Goal: Find specific page/section: Find specific page/section

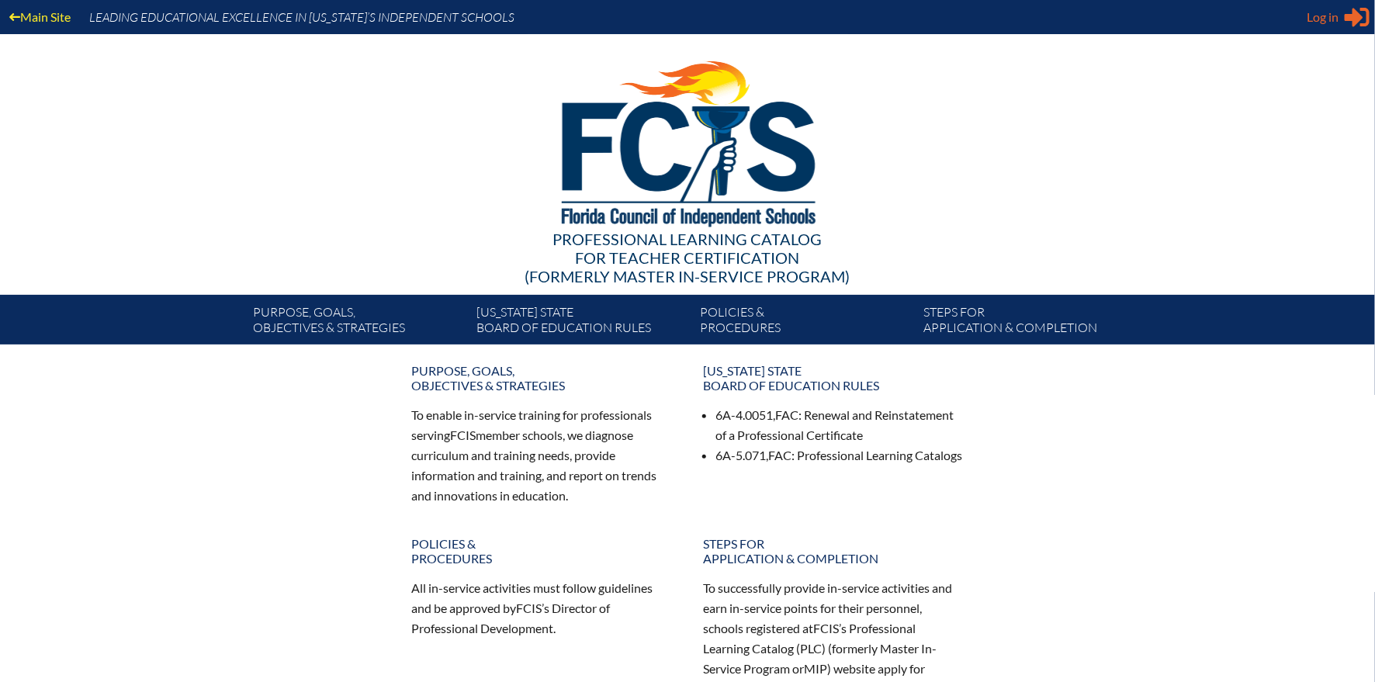
type input "[EMAIL_ADDRESS][DOMAIN_NAME]"
click at [1341, 23] on div "Log in Close Sign in or register" at bounding box center [1338, 17] width 63 height 25
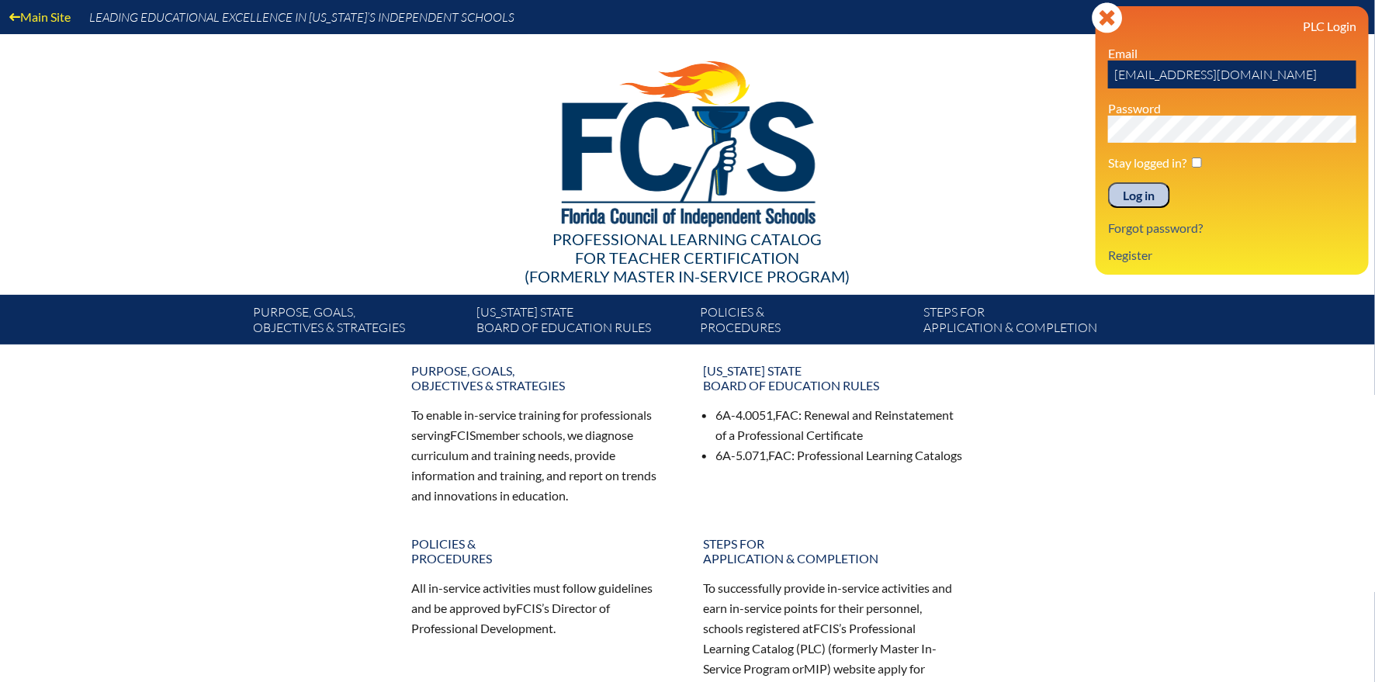
click at [1148, 199] on input "Log in" at bounding box center [1139, 195] width 62 height 26
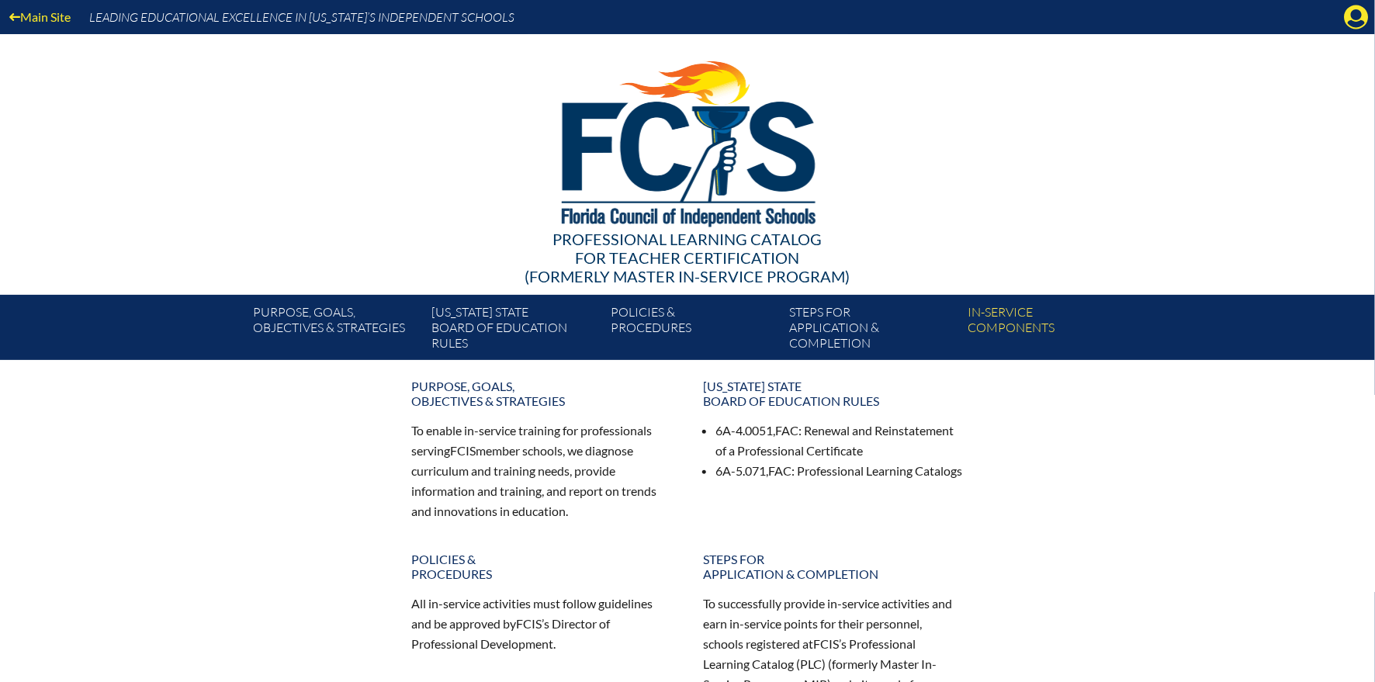
click at [1354, 35] on div "Main Site Leading Educational Excellence in [US_STATE]’s Independent Schools Pr…" at bounding box center [687, 180] width 1375 height 360
click at [1354, 23] on icon "Manage account" at bounding box center [1356, 17] width 25 height 25
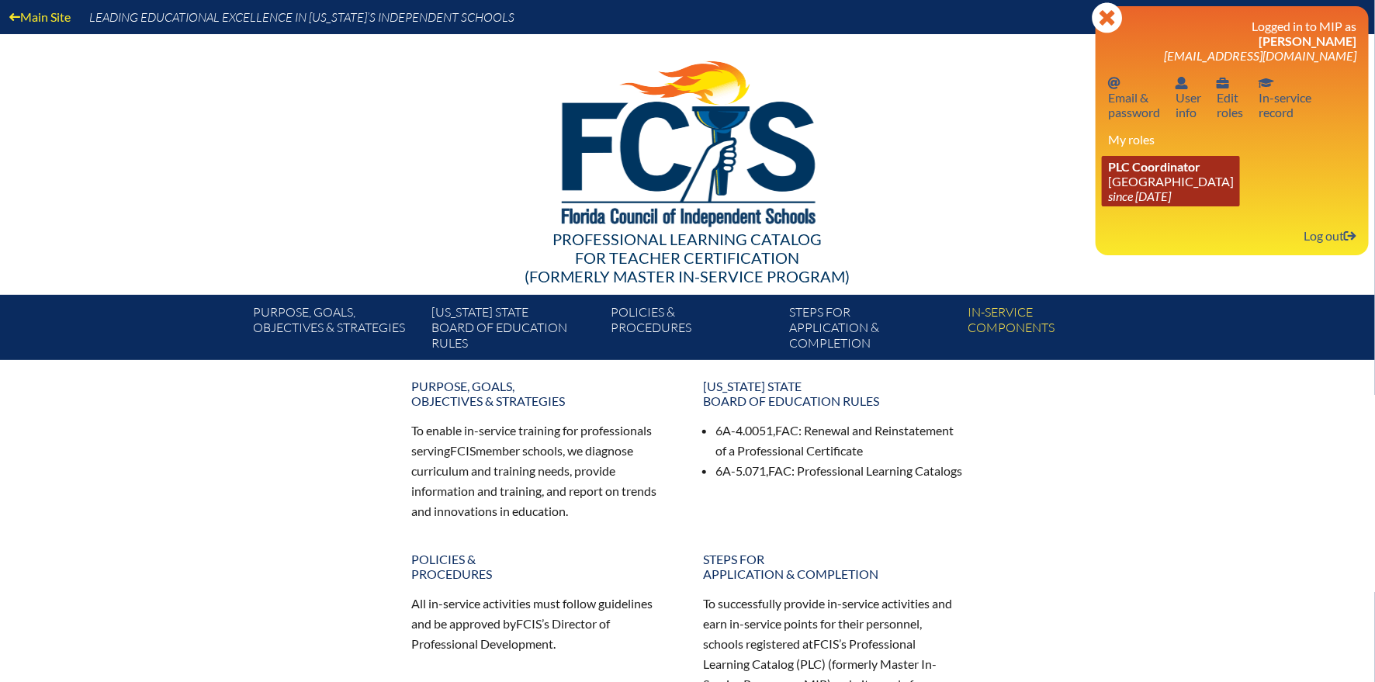
click at [1171, 189] on icon "since [DATE]" at bounding box center [1139, 196] width 63 height 15
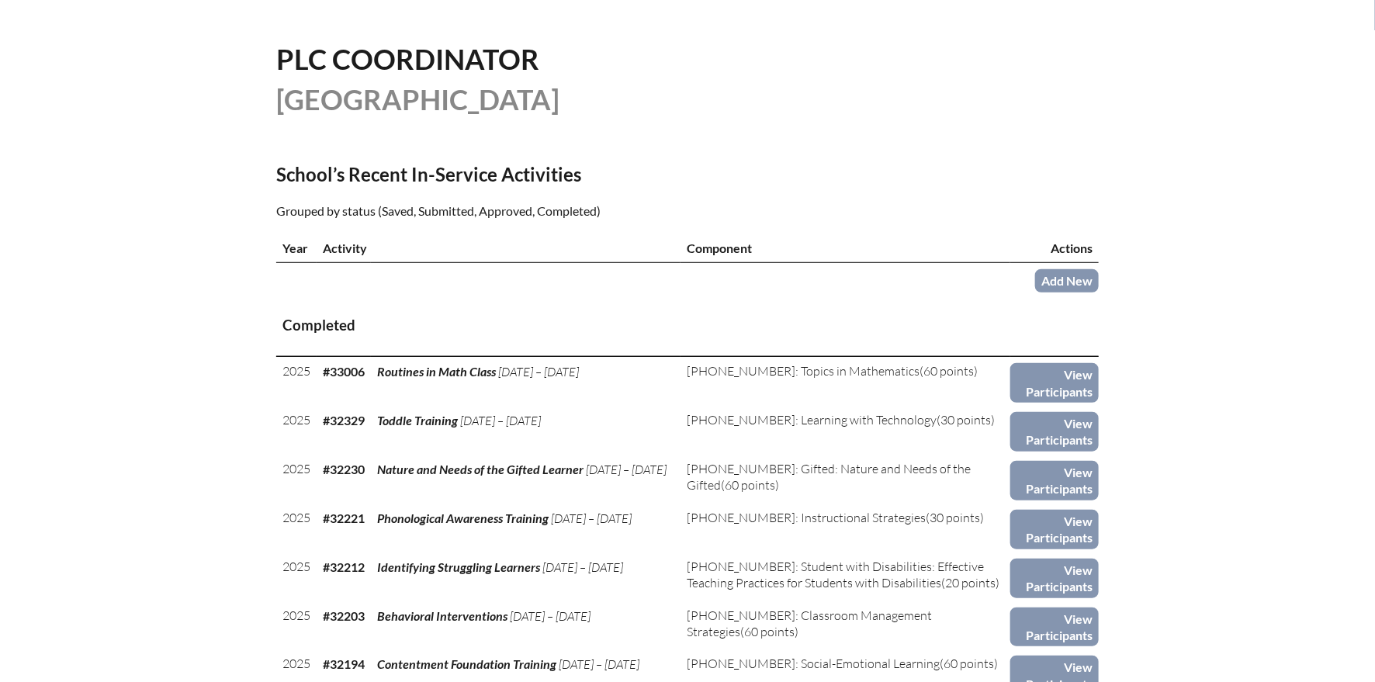
scroll to position [13, 0]
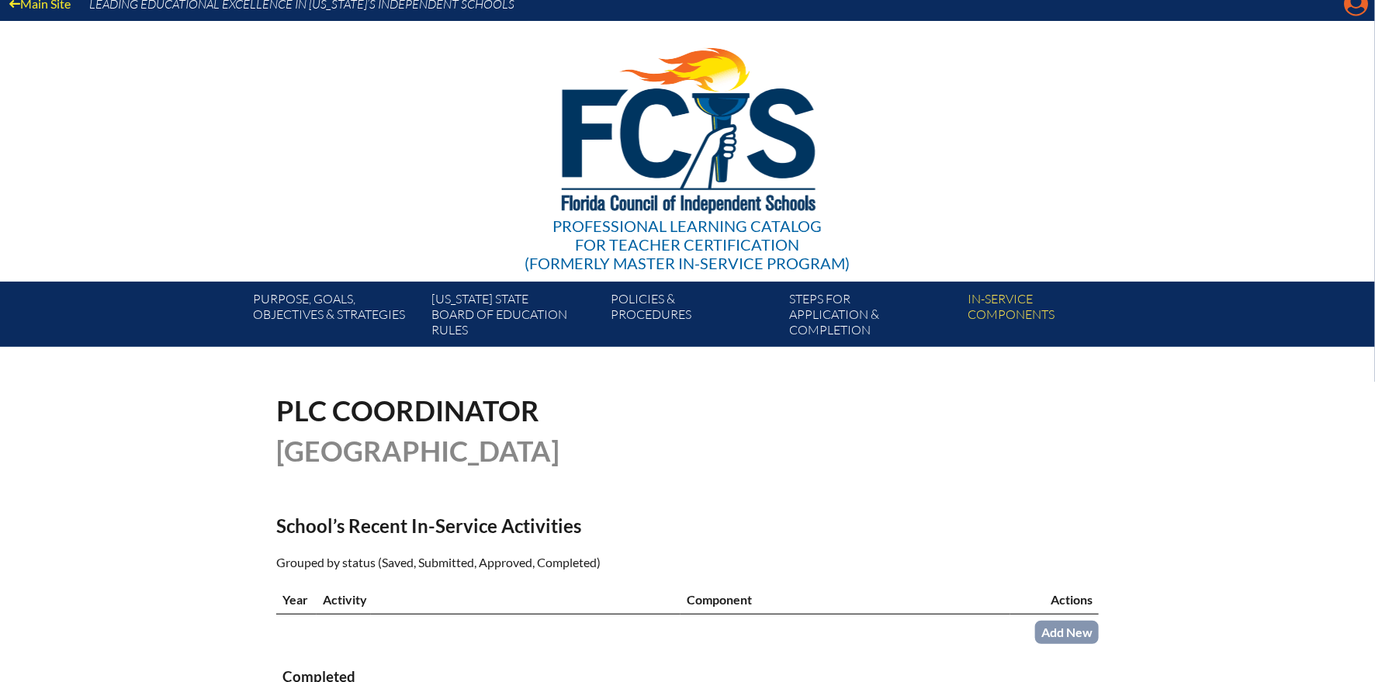
click at [1352, 6] on icon "Manage account" at bounding box center [1356, 3] width 25 height 25
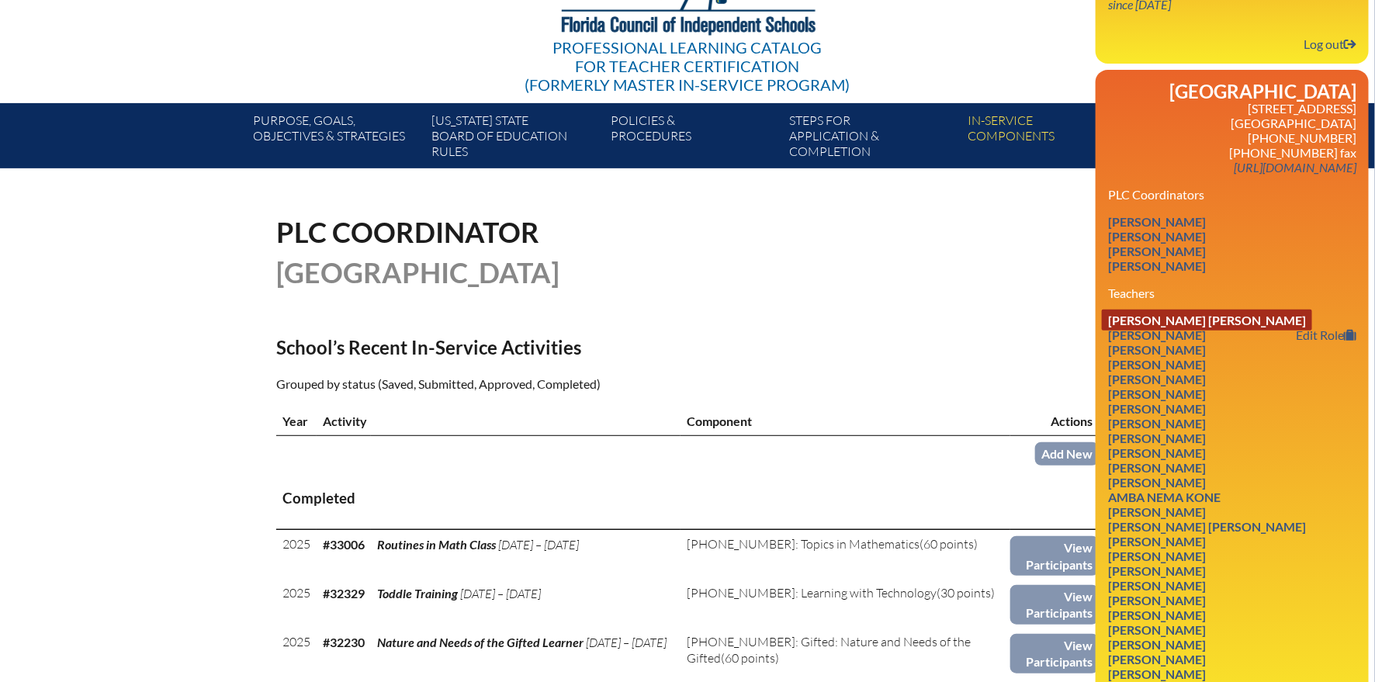
scroll to position [203, 0]
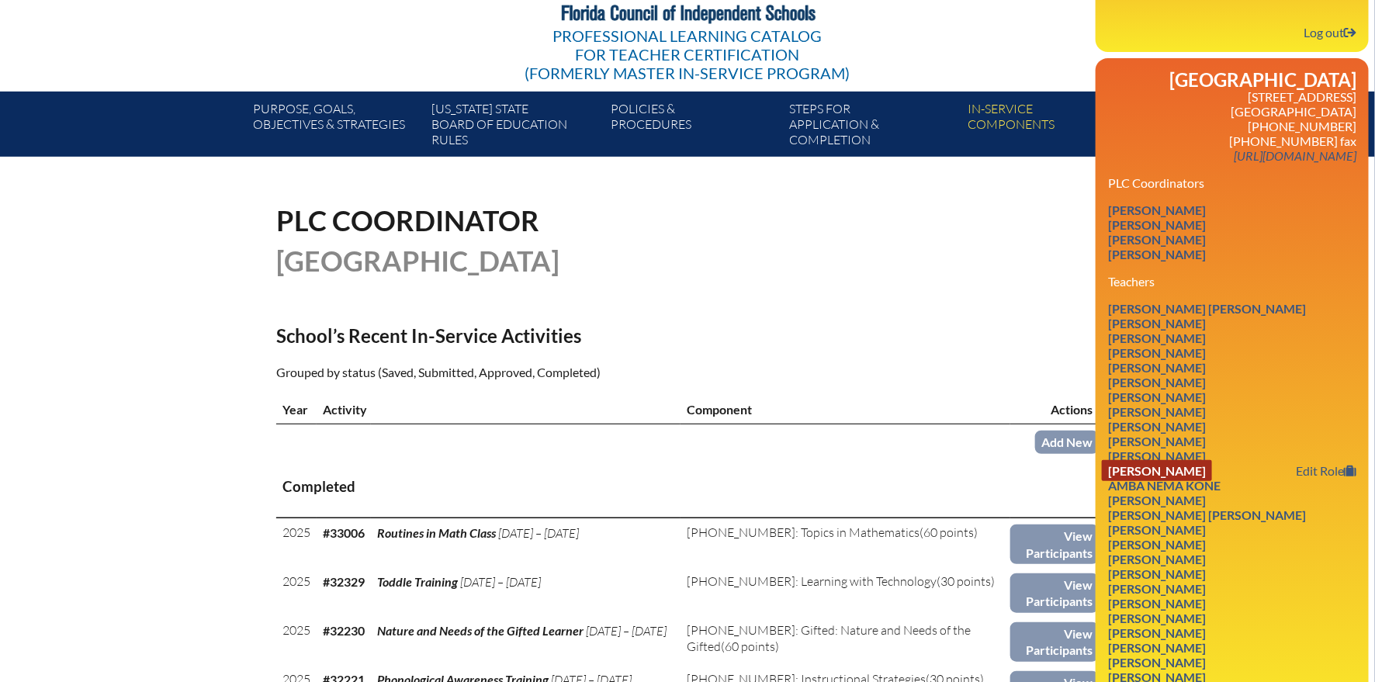
click at [1173, 460] on link "Naomi Beth Kaplan" at bounding box center [1157, 470] width 110 height 21
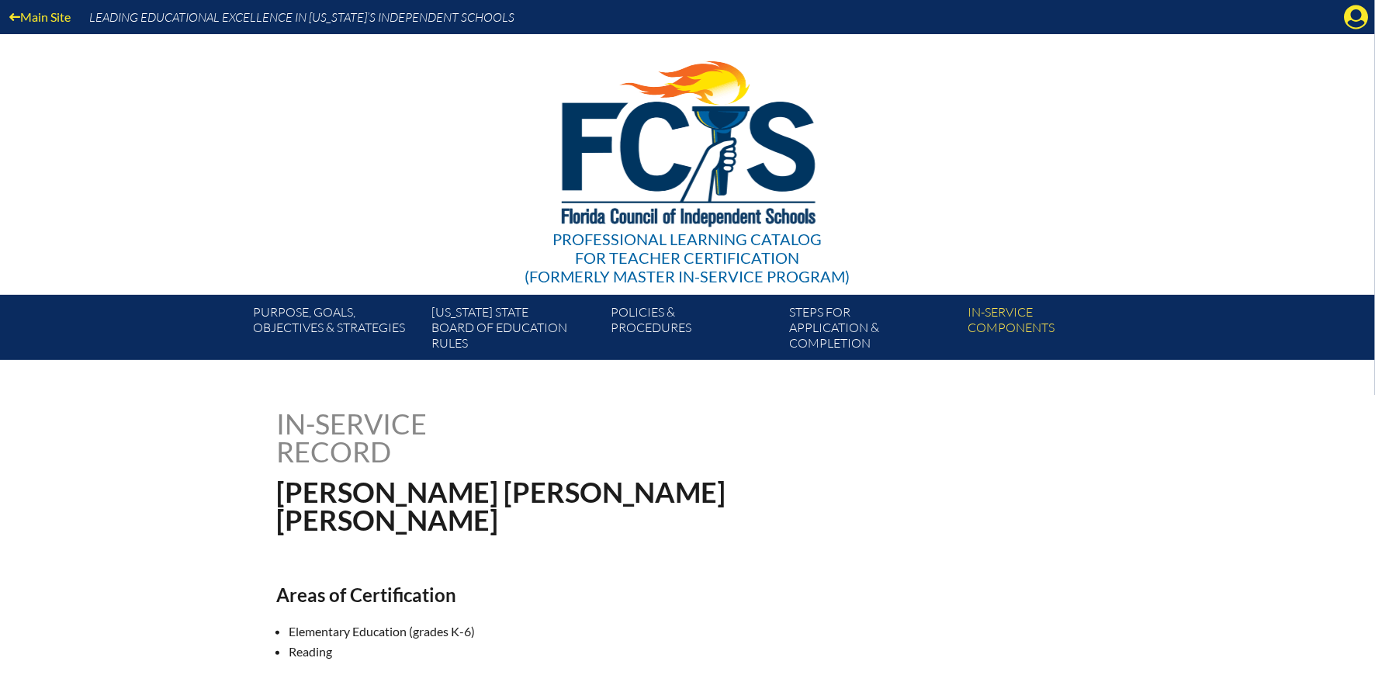
click at [1350, 33] on div "Main Site Leading Educational Excellence in Florida’s Independent Schools Profe…" at bounding box center [687, 180] width 1375 height 360
click at [1352, 27] on icon at bounding box center [1357, 17] width 24 height 24
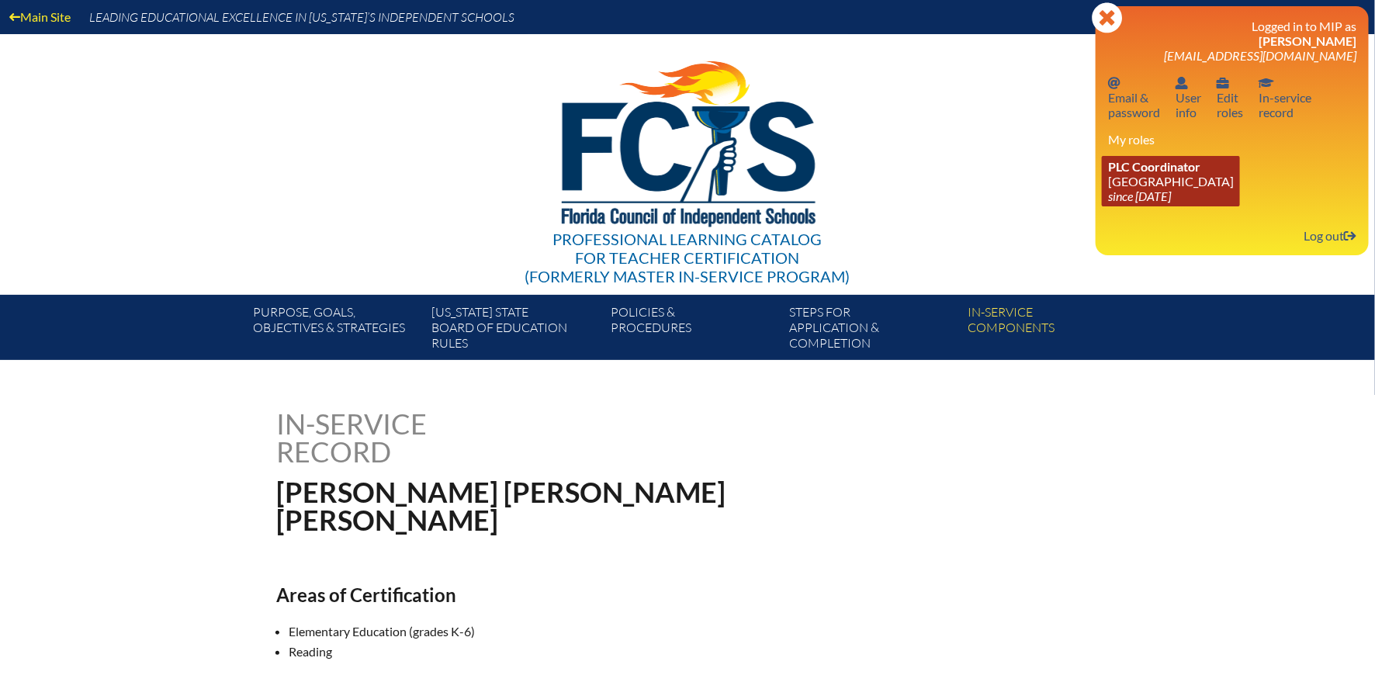
click at [1185, 186] on link "PLC Coordinator [GEOGRAPHIC_DATA] since [DATE]" at bounding box center [1171, 181] width 138 height 50
